Goal: Find specific page/section: Find specific page/section

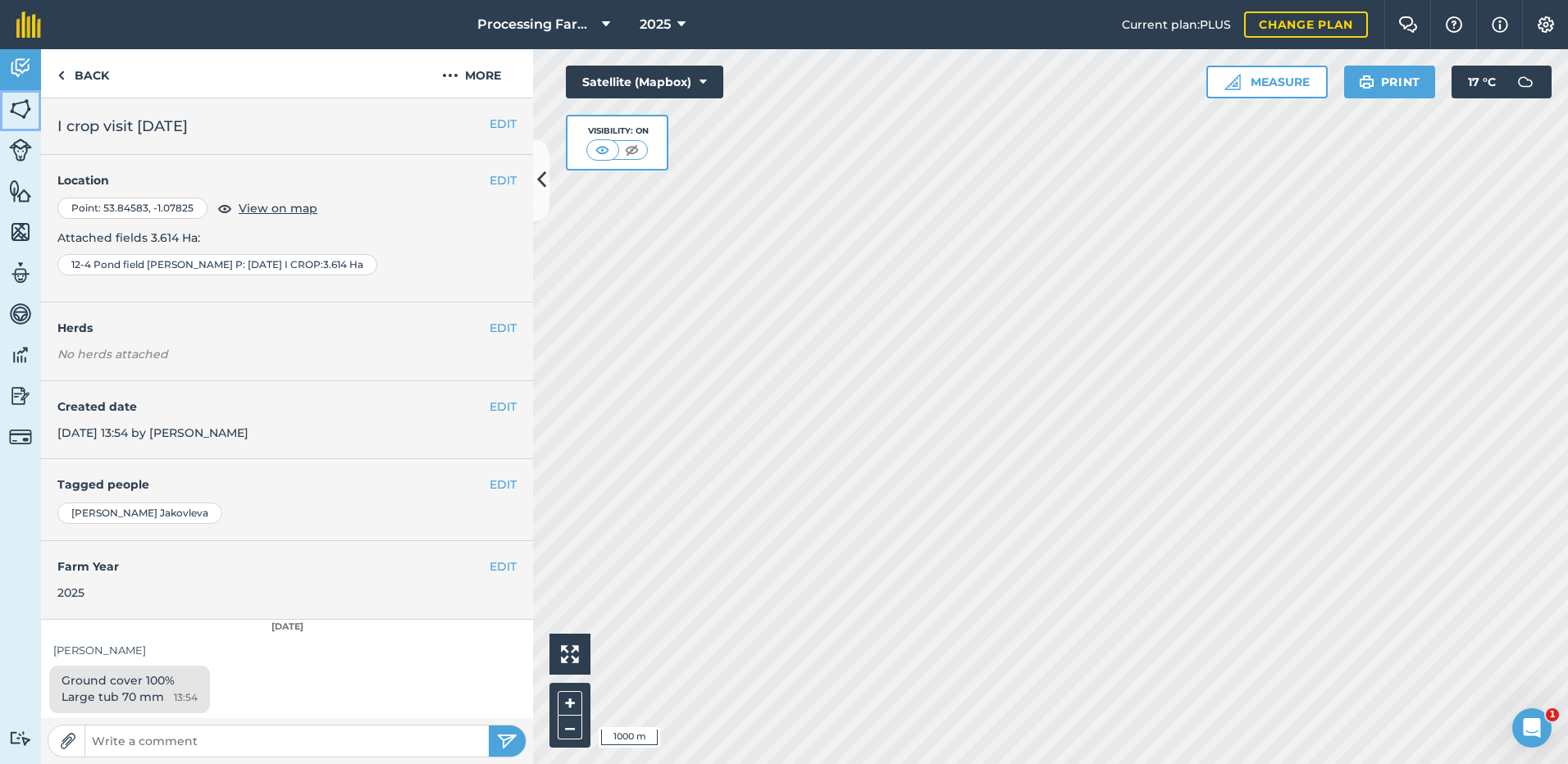
click at [16, 103] on img at bounding box center [21, 109] width 23 height 25
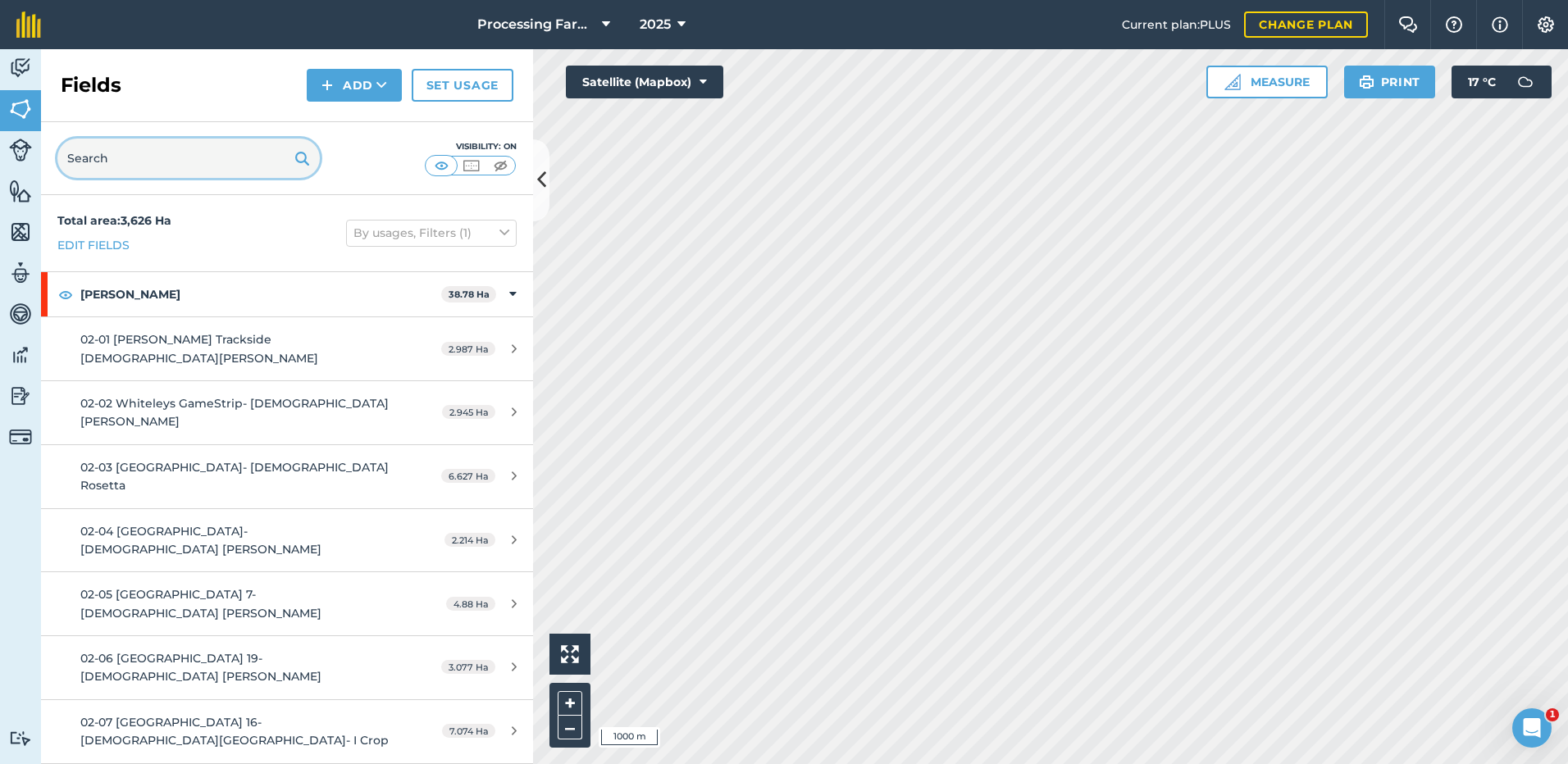
click at [104, 163] on input "text" at bounding box center [189, 158] width 262 height 40
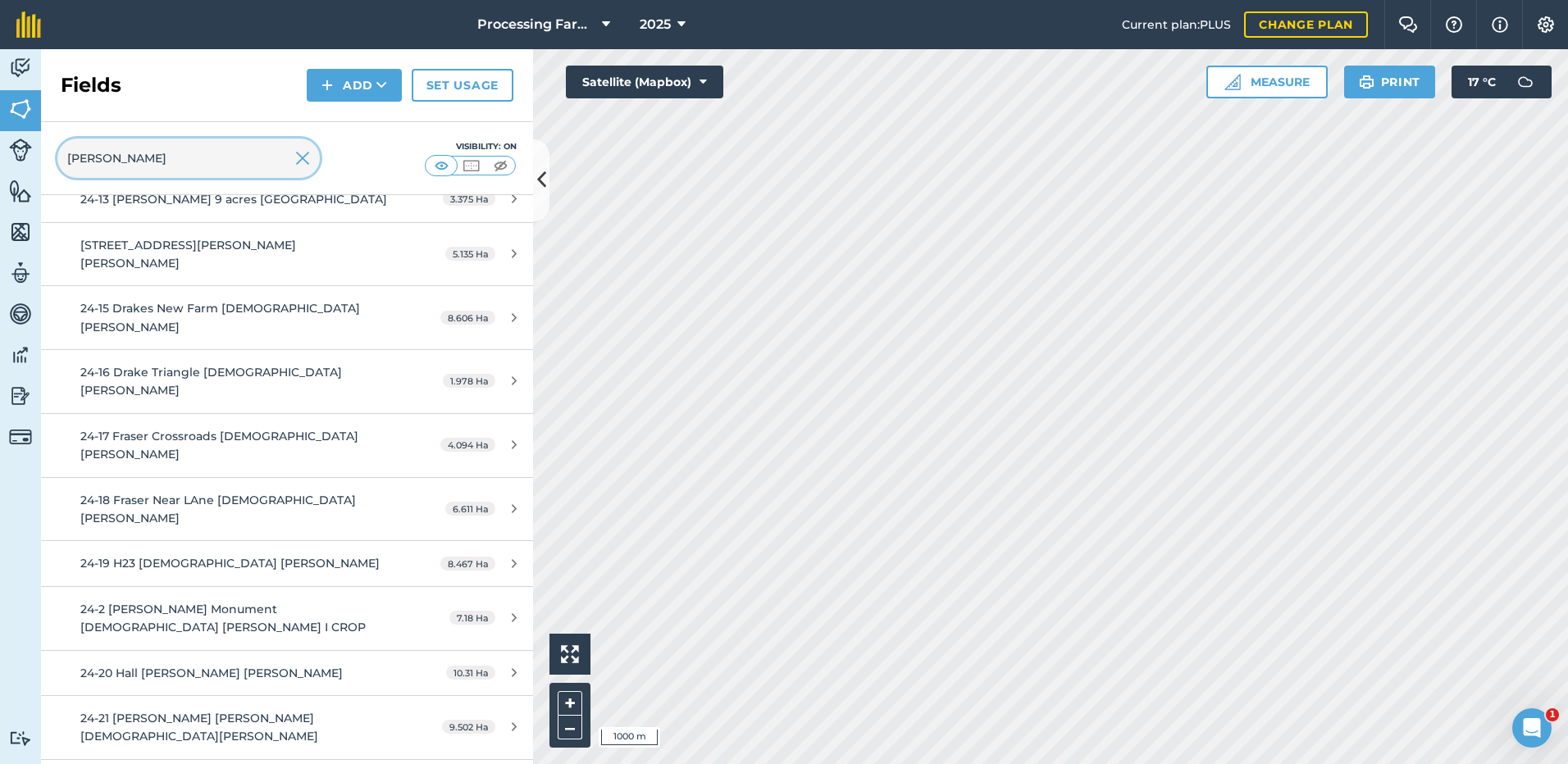
scroll to position [492, 0]
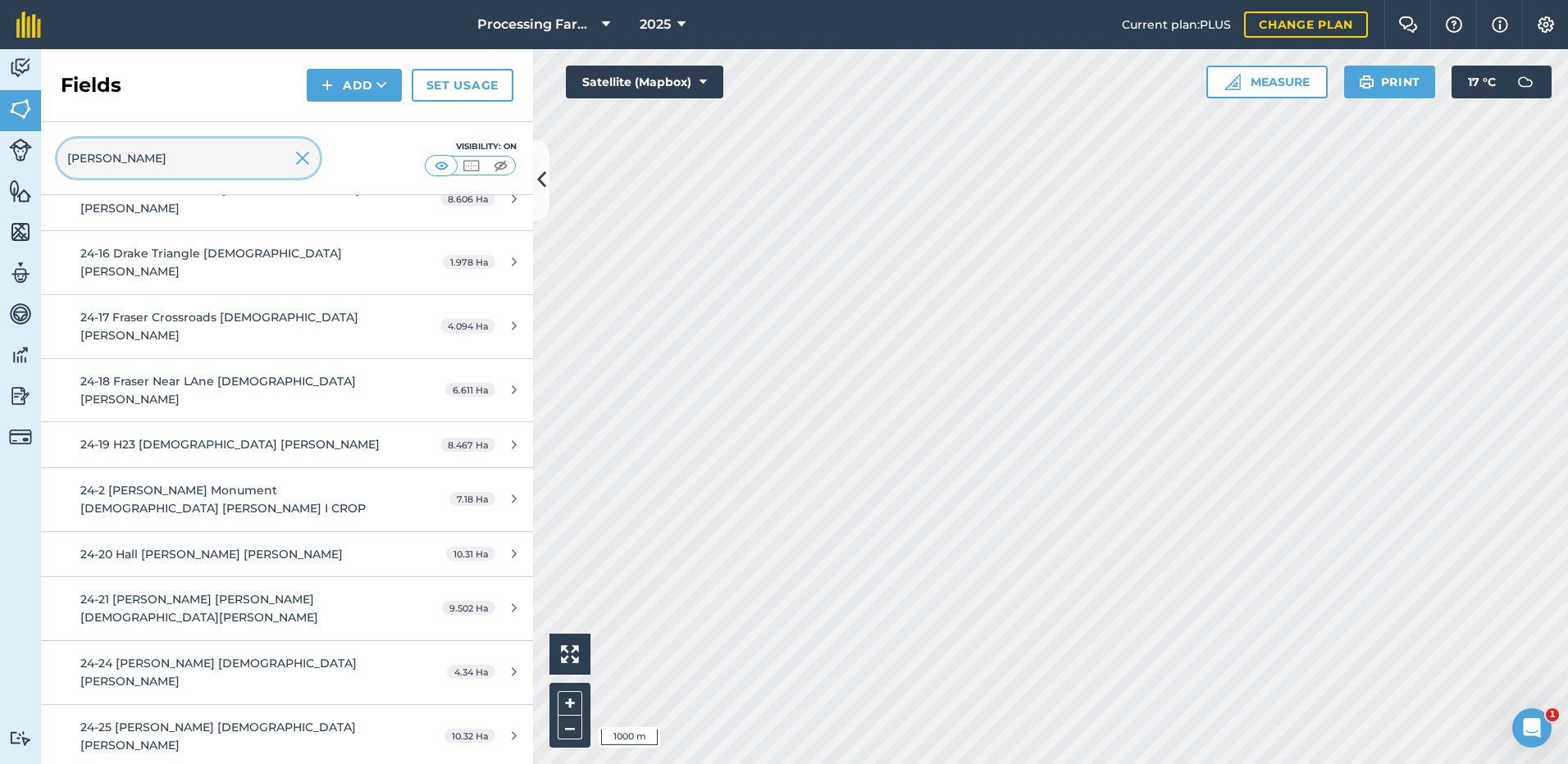
type input "[PERSON_NAME]"
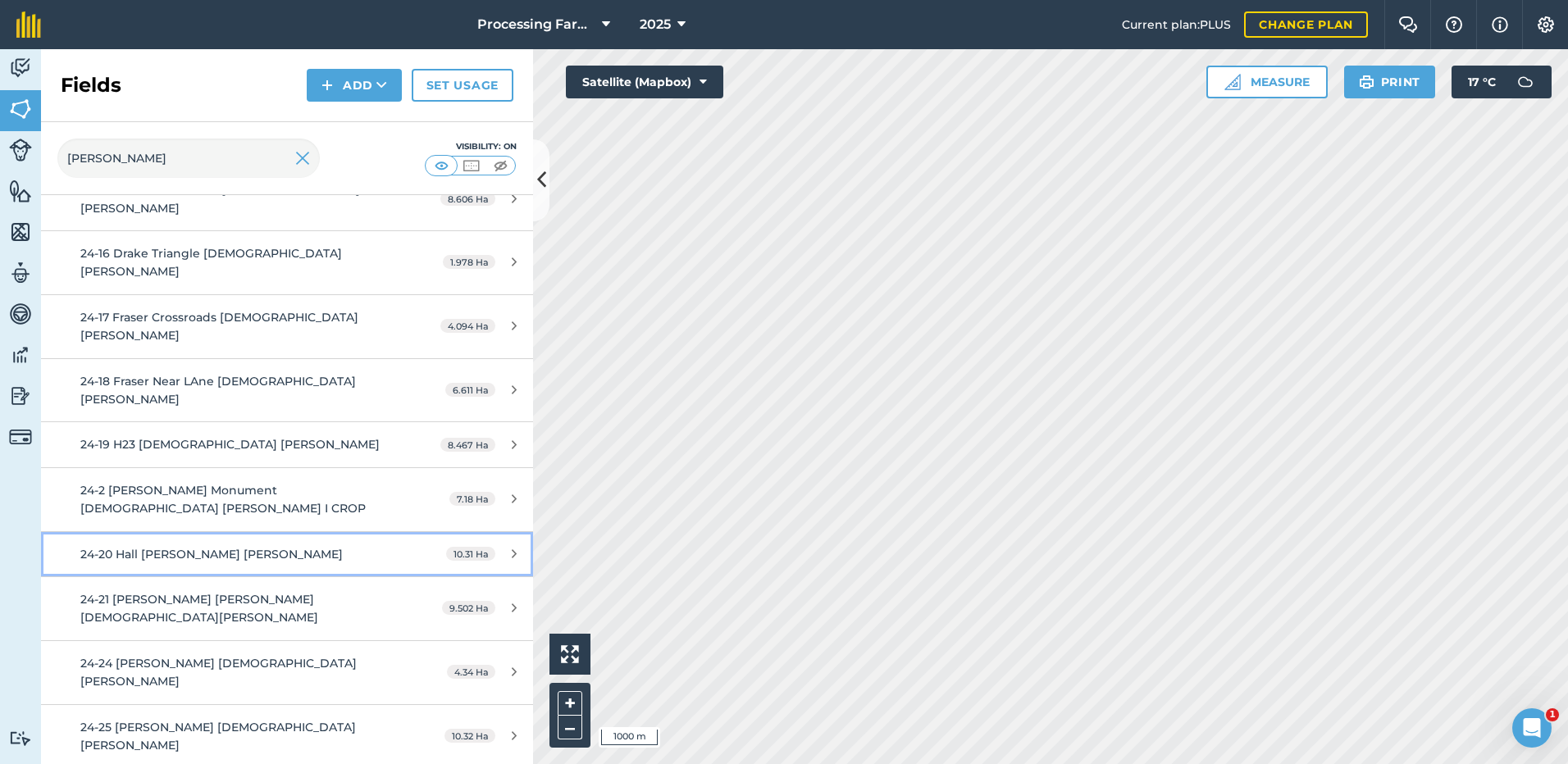
click at [135, 546] on span "24-20 Hall [PERSON_NAME] [PERSON_NAME]" at bounding box center [211, 554] width 262 height 15
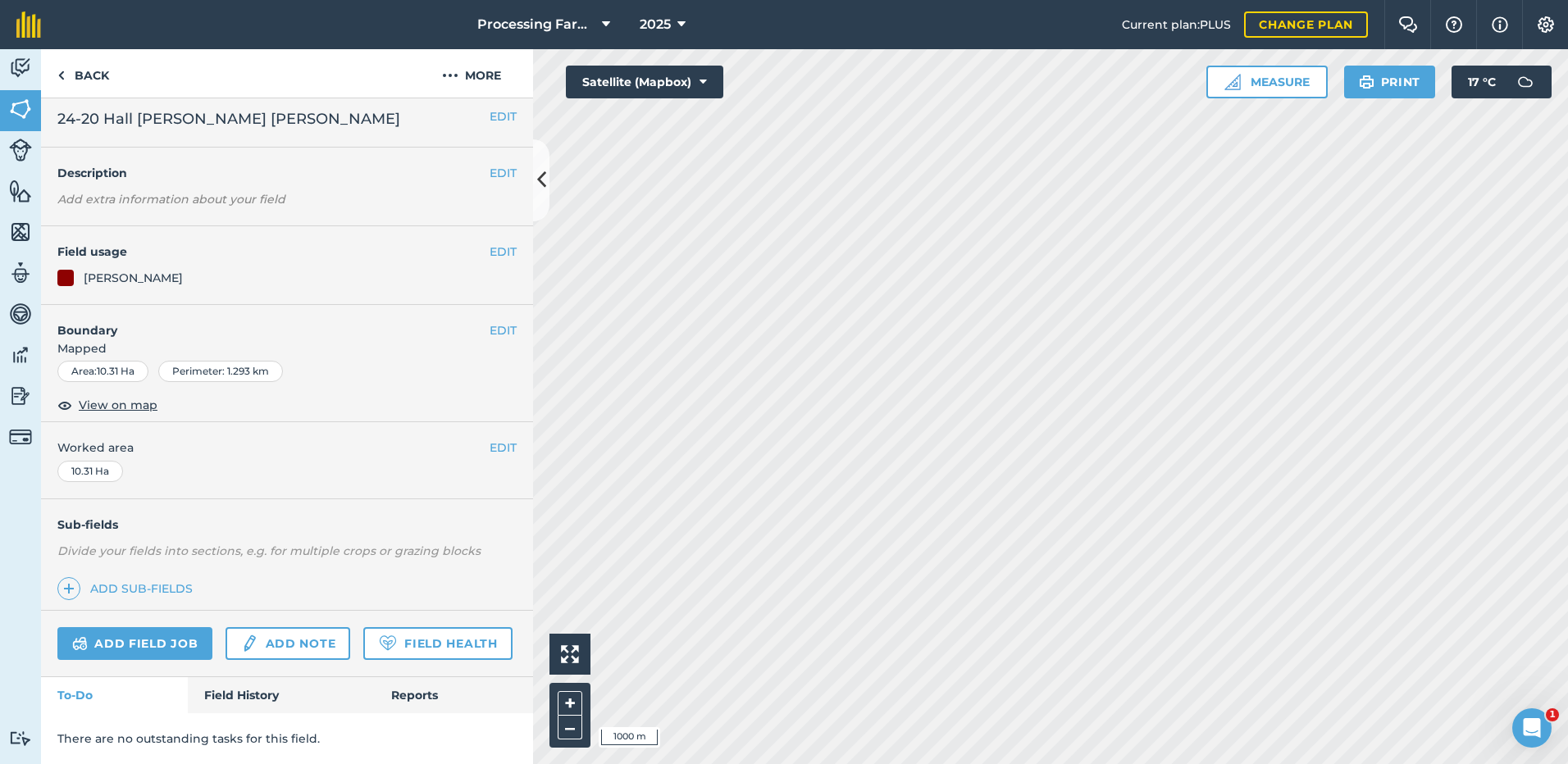
scroll to position [54, 0]
drag, startPoint x: 23, startPoint y: 117, endPoint x: 40, endPoint y: 102, distance: 22.7
click at [24, 117] on img at bounding box center [21, 109] width 23 height 25
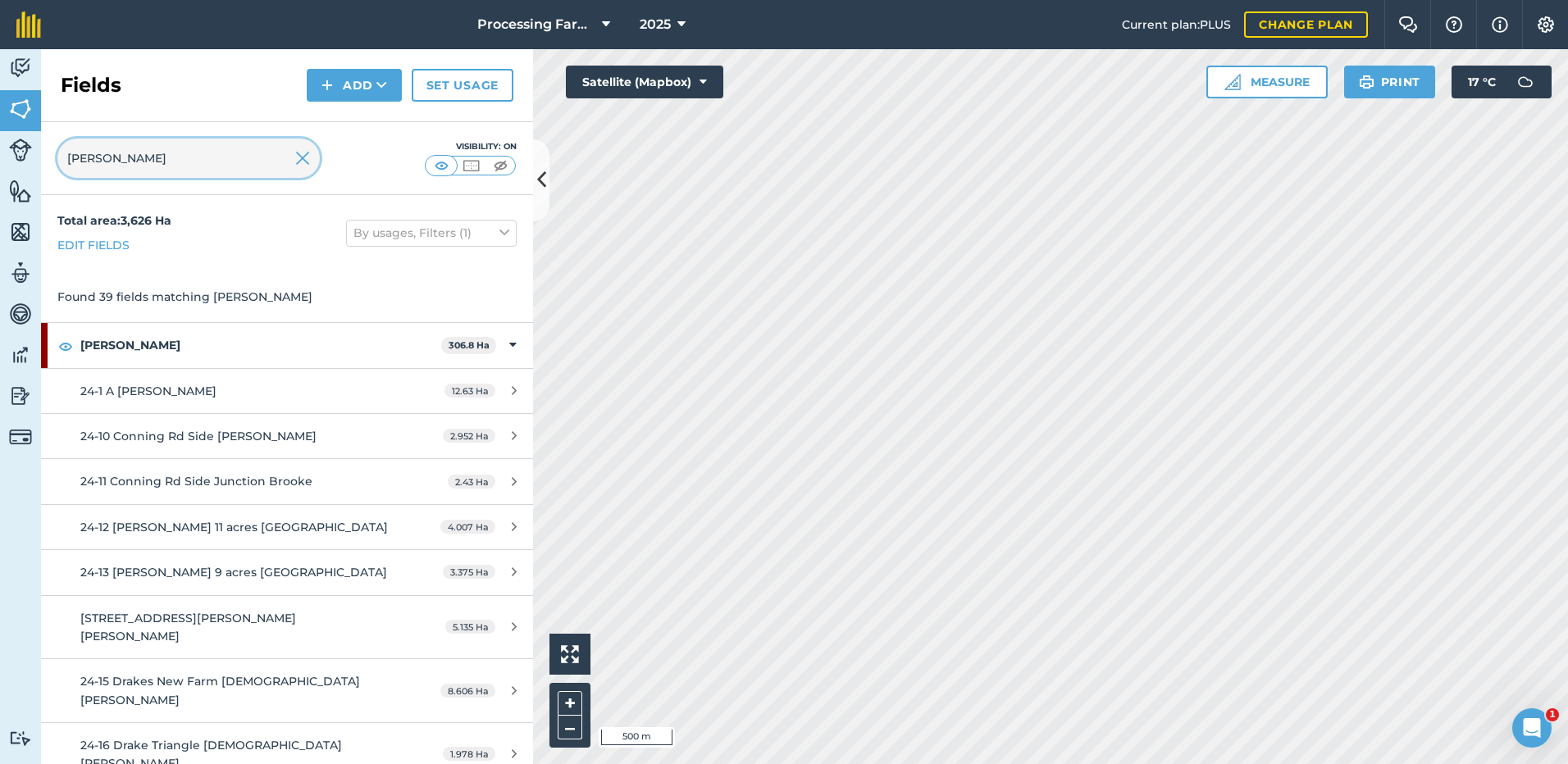
click at [125, 164] on input "[PERSON_NAME]" at bounding box center [189, 158] width 262 height 40
type input "b"
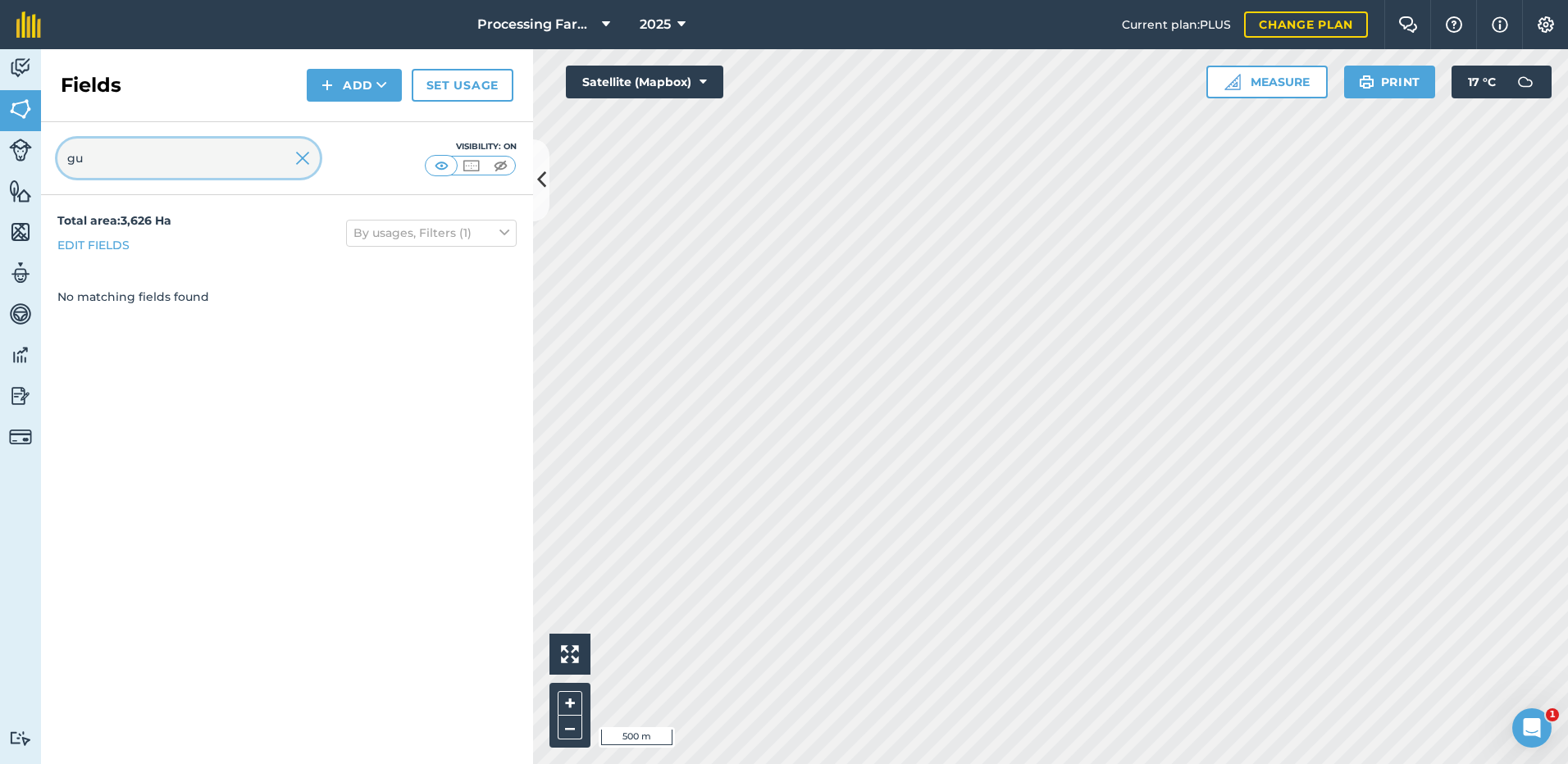
type input "g"
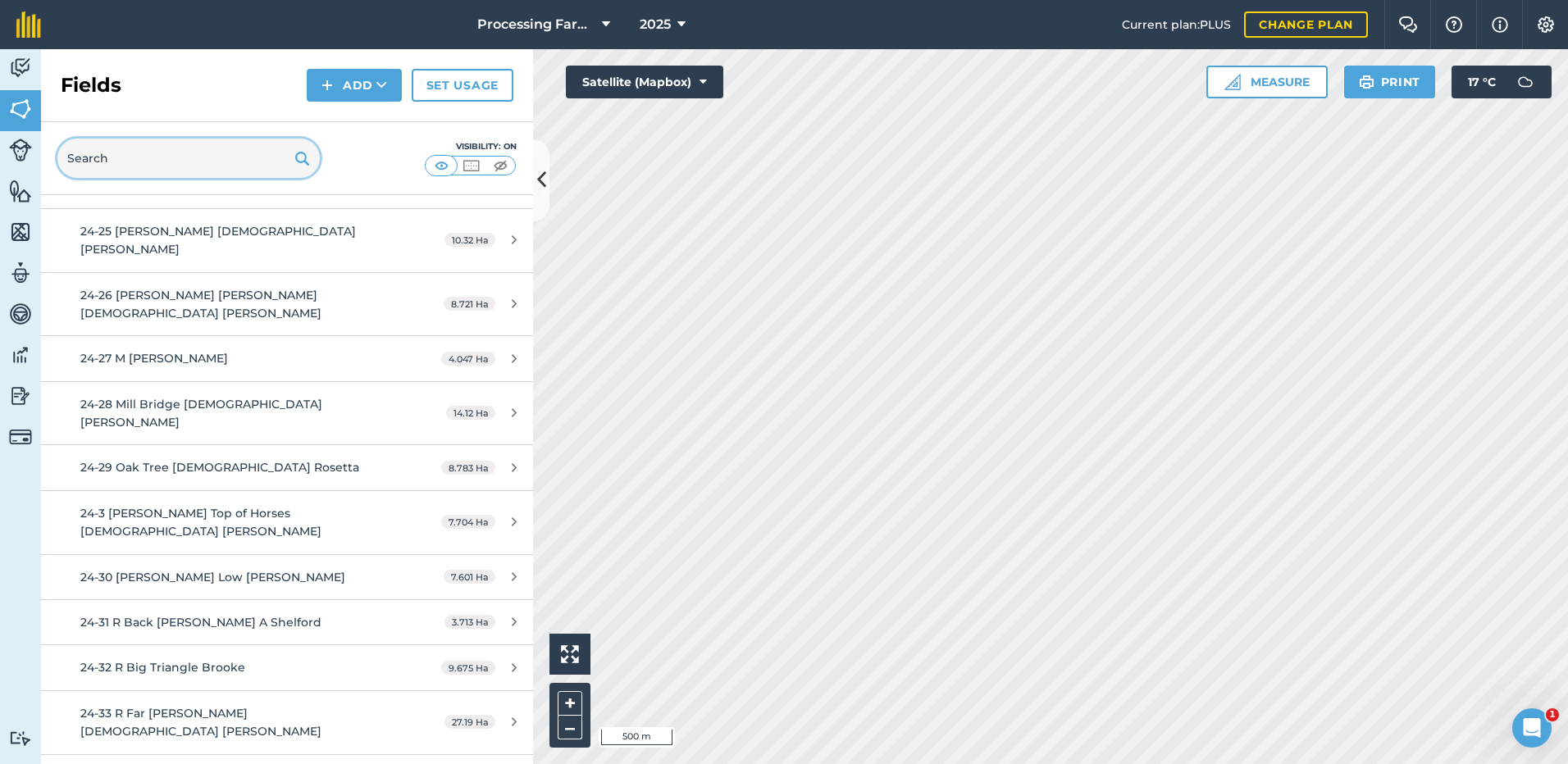
scroll to position [1722, 0]
click at [112, 162] on input "text" at bounding box center [189, 158] width 262 height 40
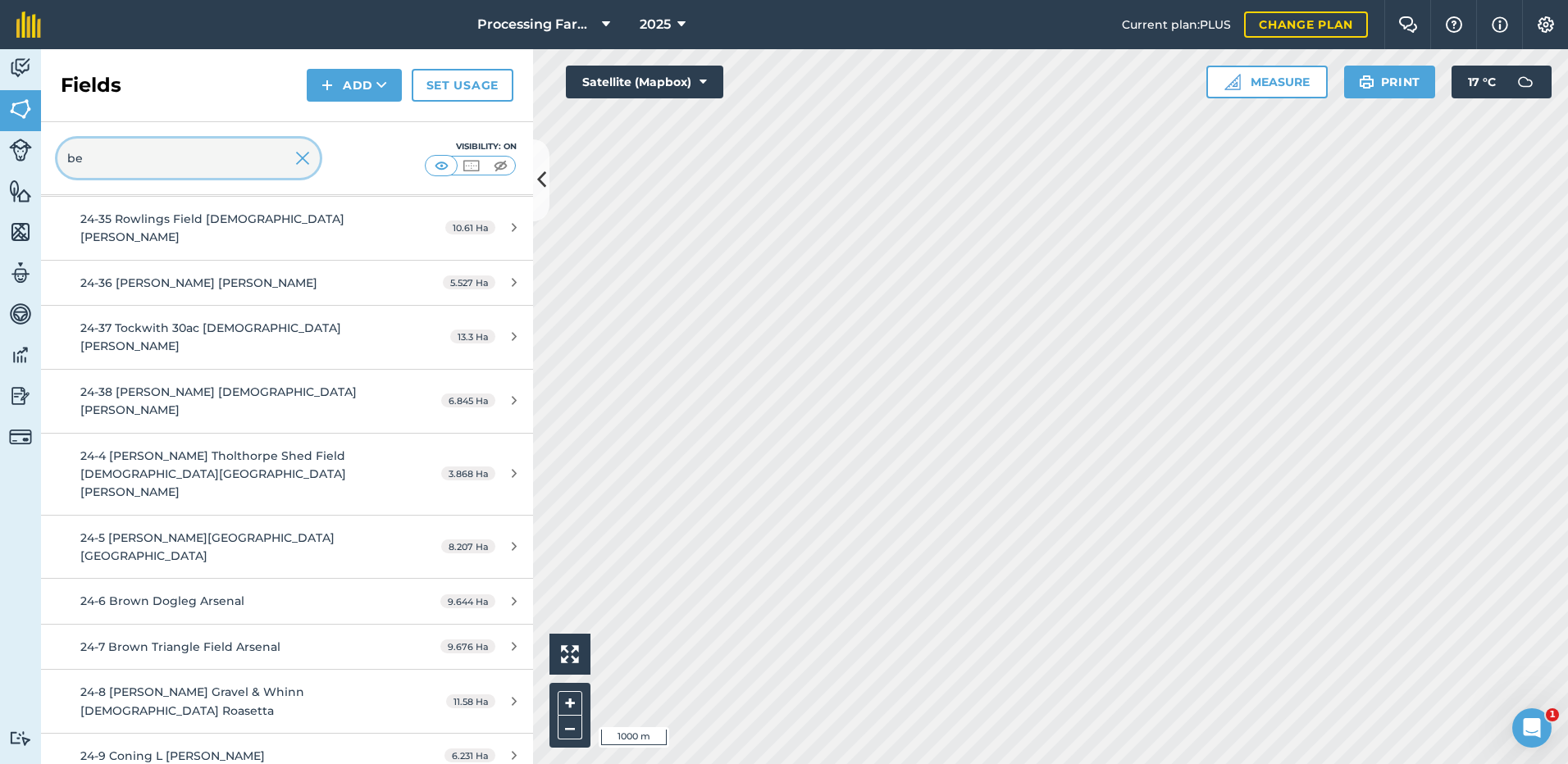
scroll to position [1137, 0]
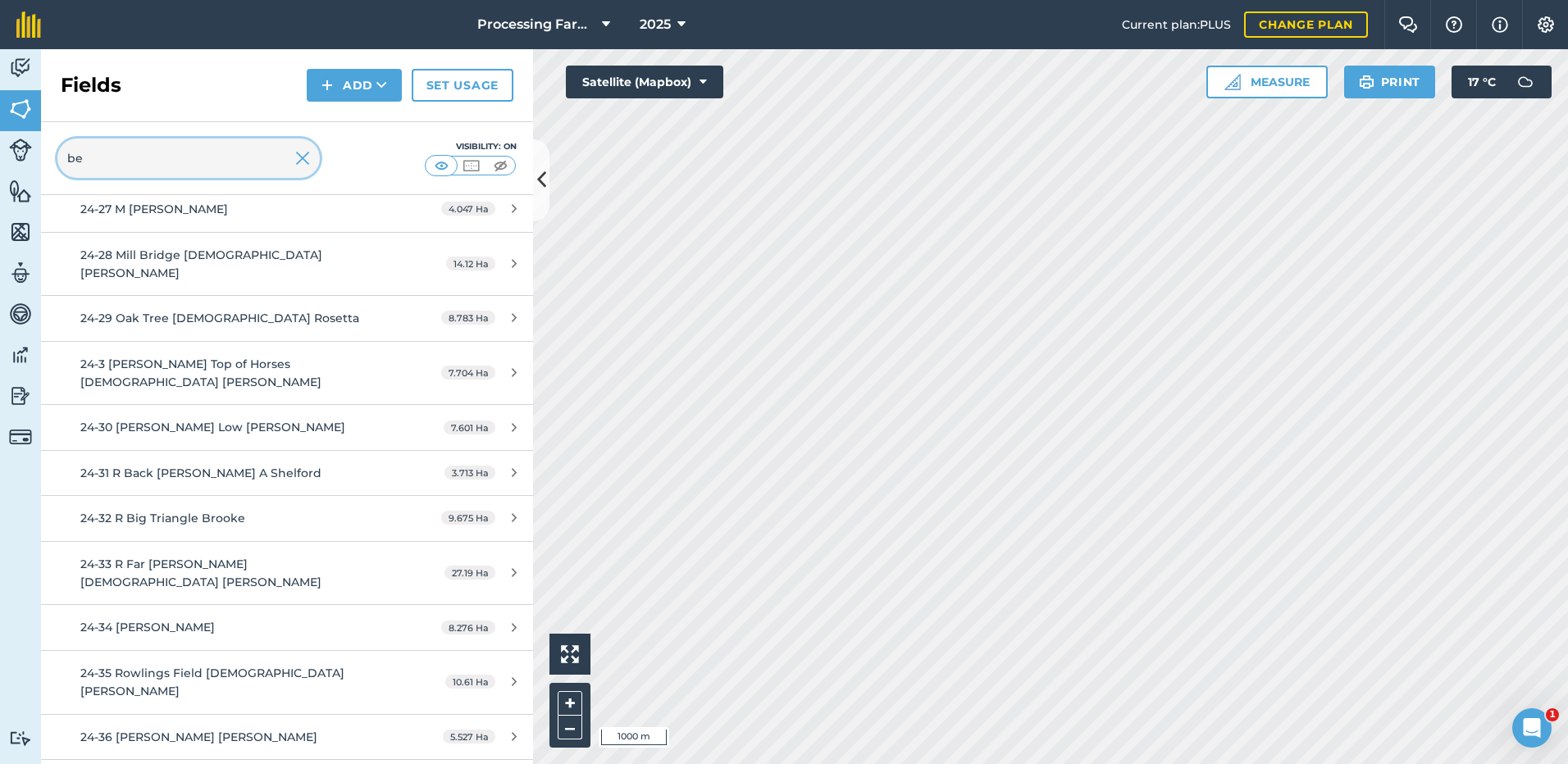
type input "b"
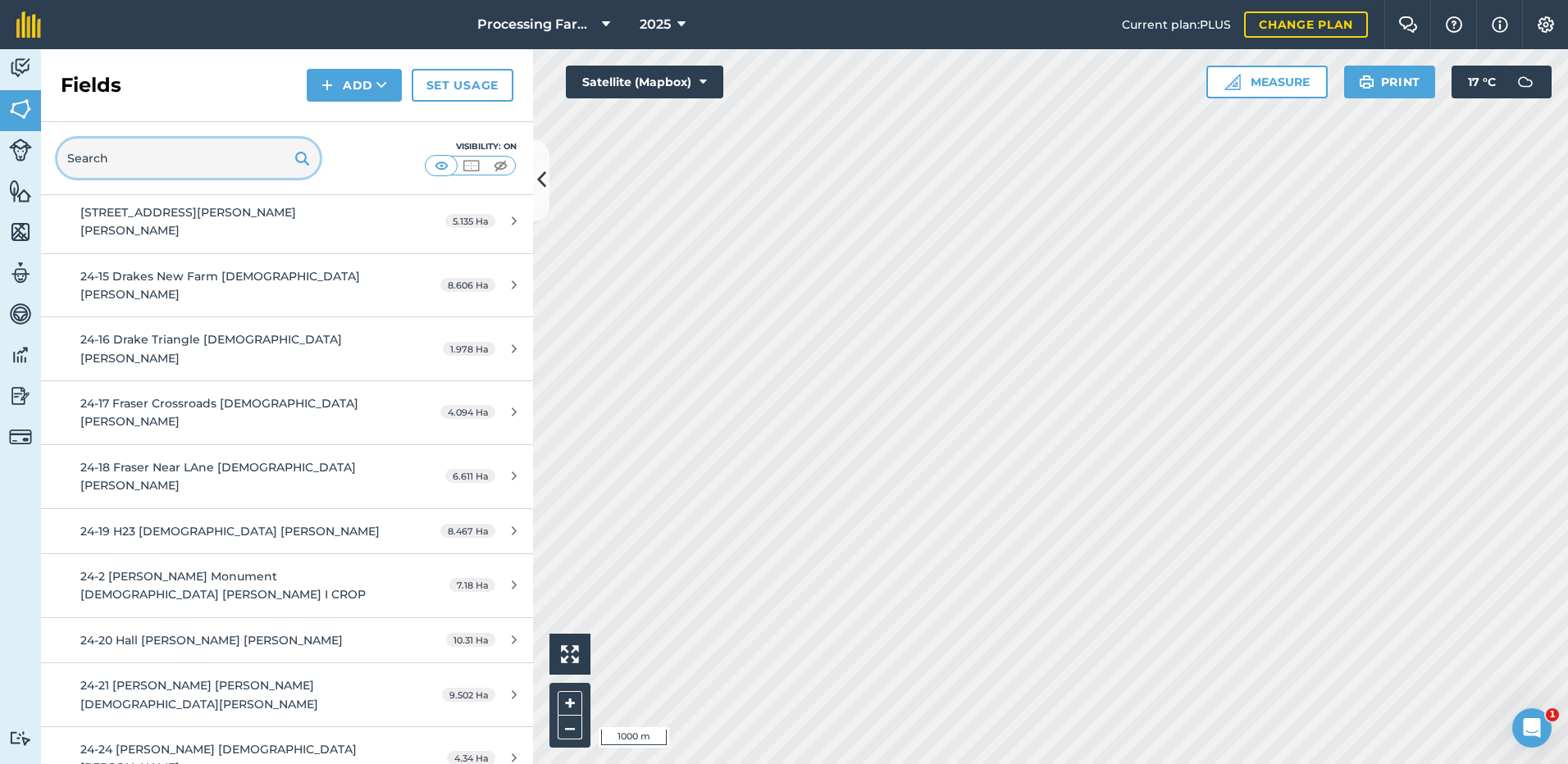
scroll to position [1722, 0]
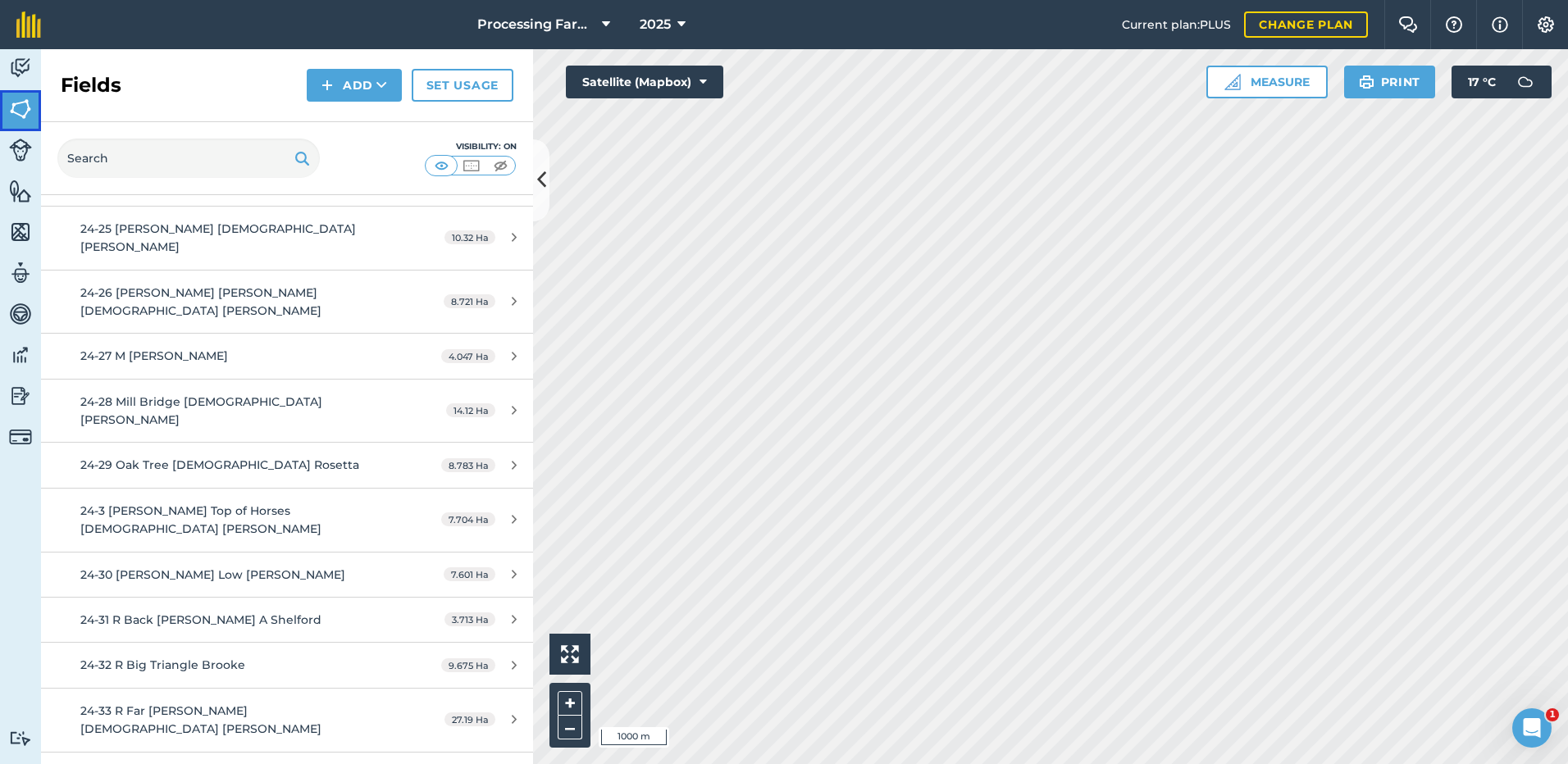
click at [26, 107] on img at bounding box center [21, 109] width 23 height 25
click at [92, 156] on input "text" at bounding box center [189, 158] width 262 height 40
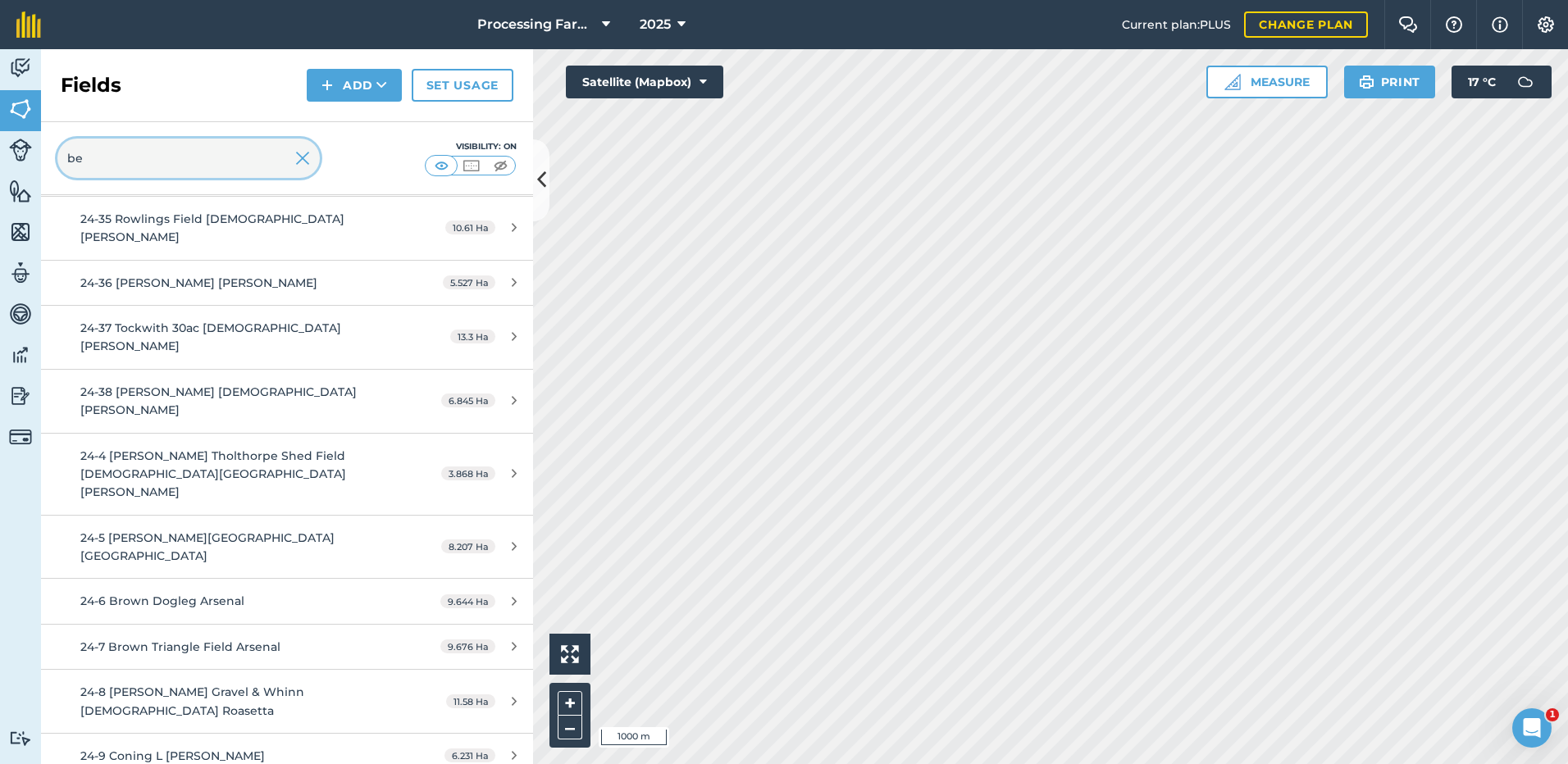
scroll to position [1137, 0]
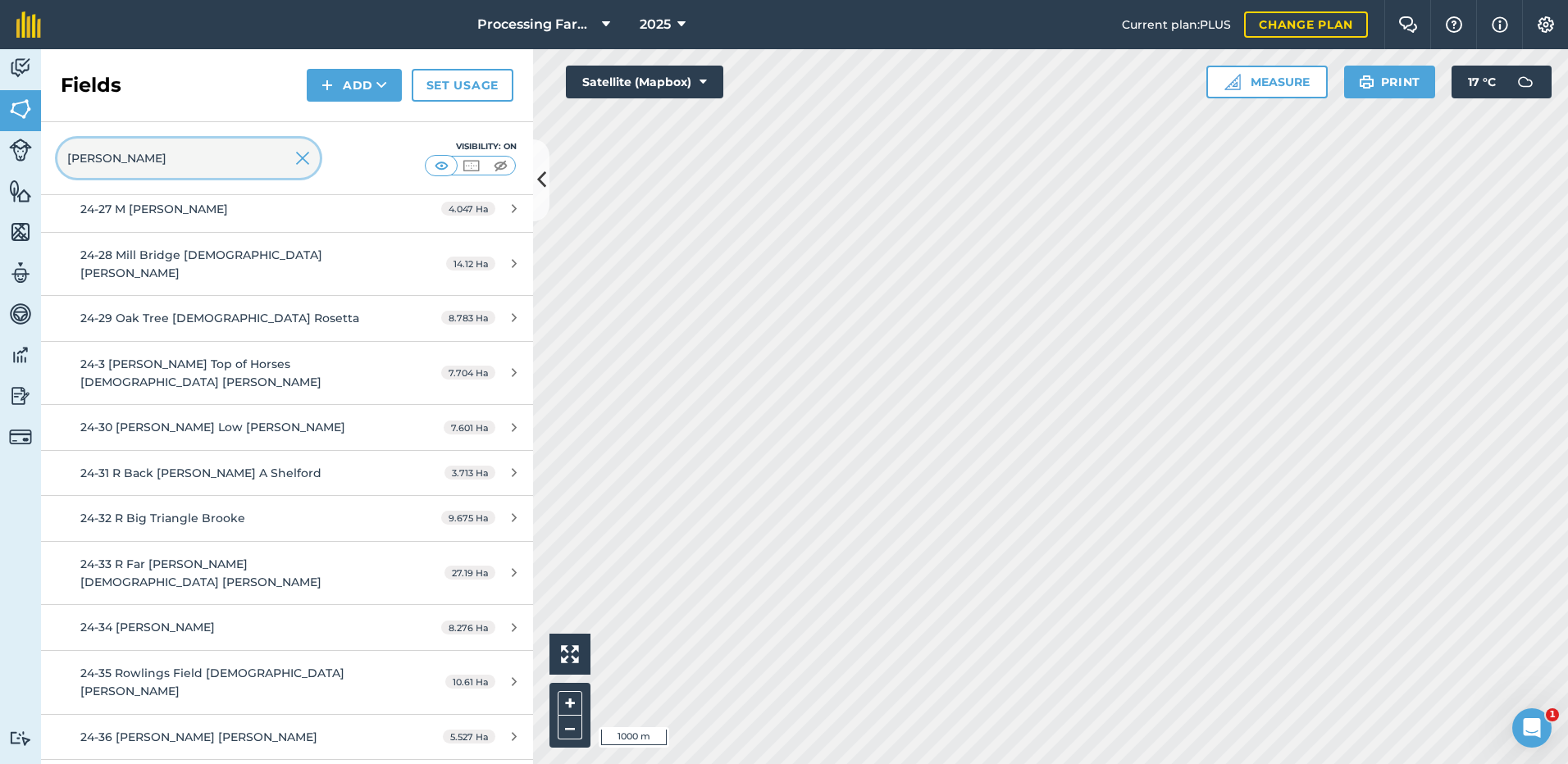
type input "[PERSON_NAME]"
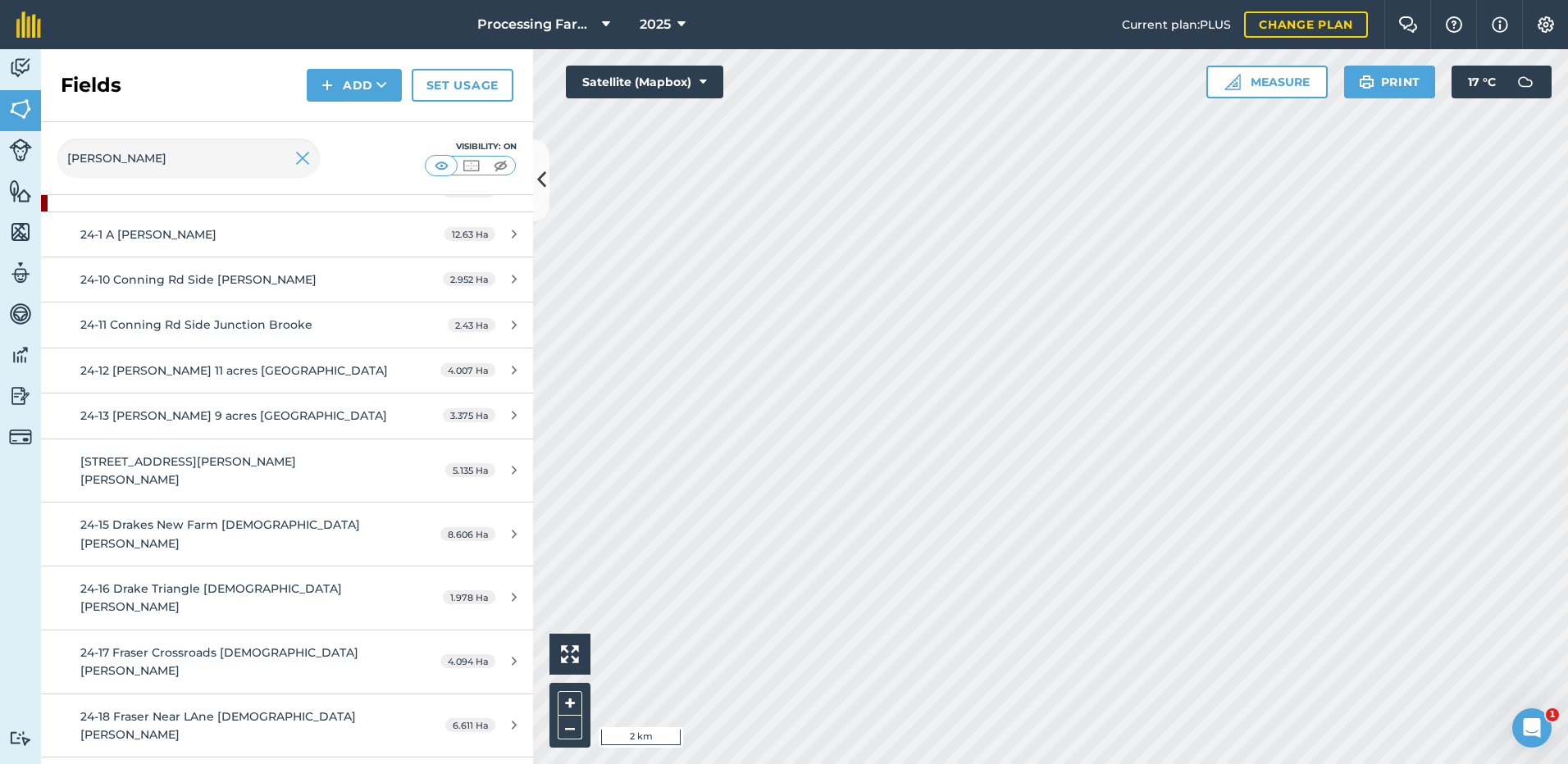
scroll to position [164, 0]
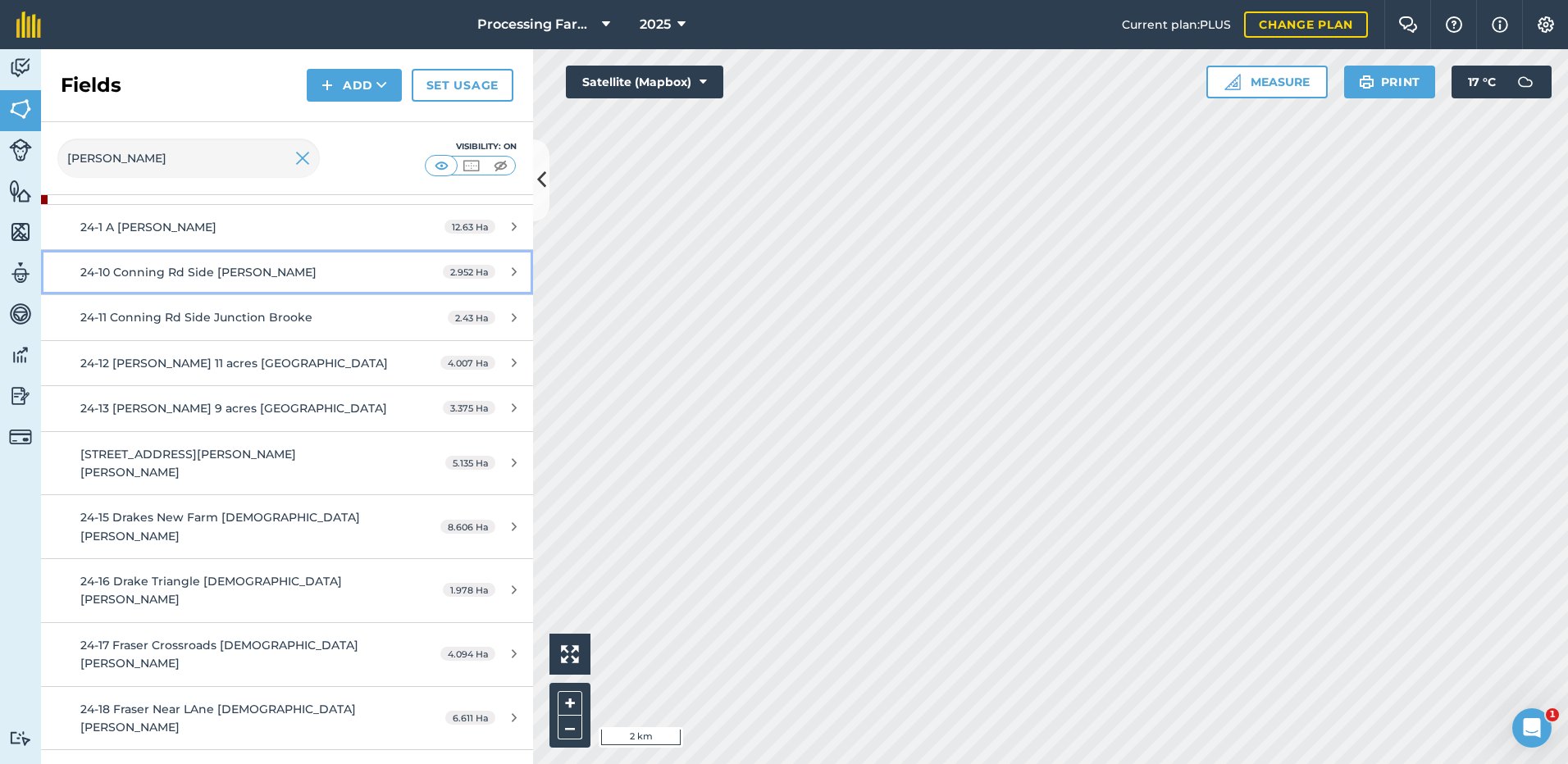
click at [143, 268] on span "24-10 Conning Rd Side [PERSON_NAME]" at bounding box center [198, 272] width 236 height 15
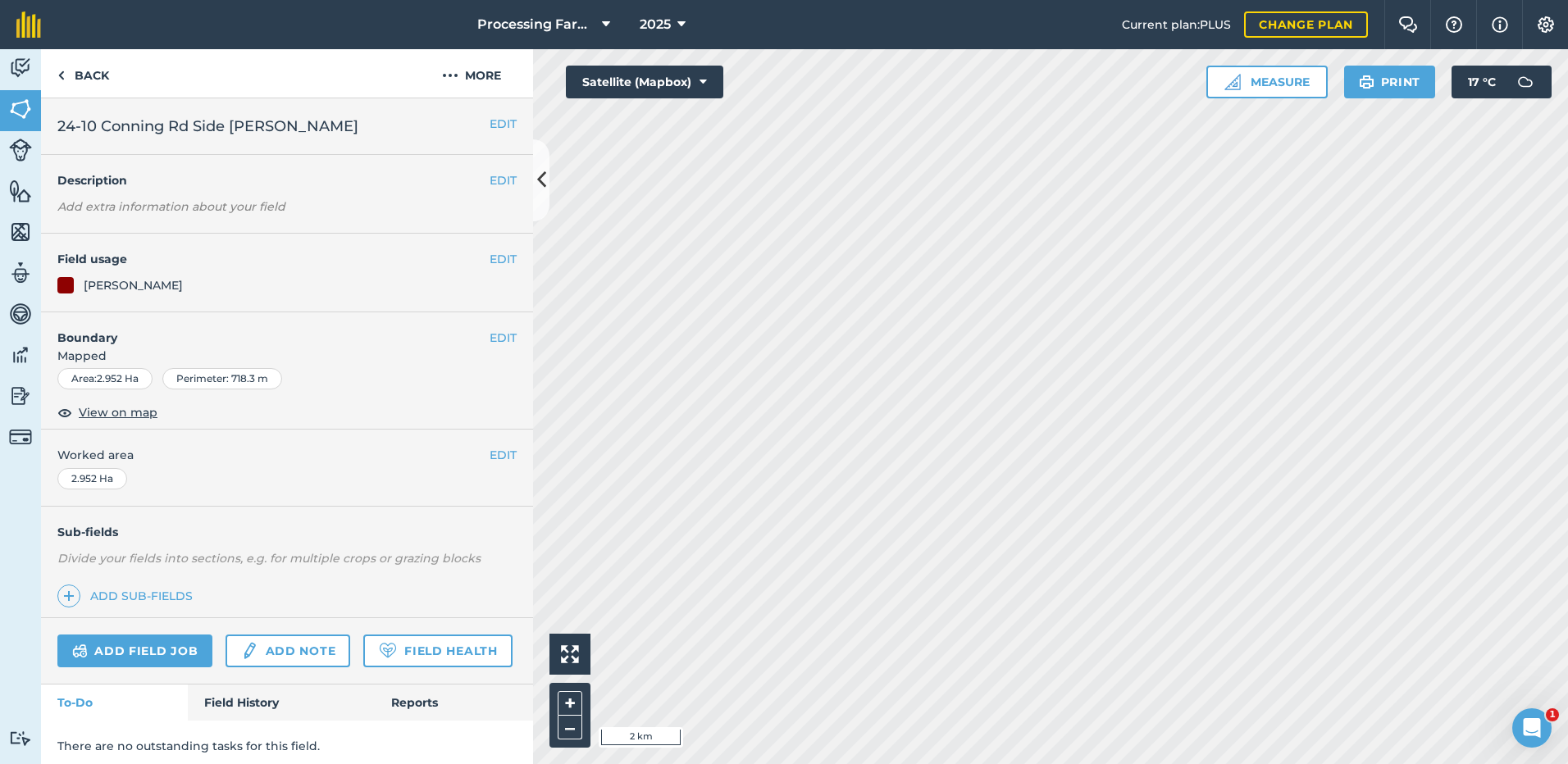
click at [143, 268] on h4 "Field usage" at bounding box center [274, 259] width 432 height 18
click at [101, 419] on span "View on map" at bounding box center [117, 412] width 78 height 18
